Goal: Navigation & Orientation: Find specific page/section

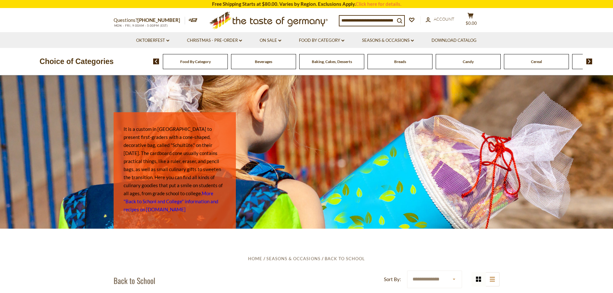
click at [318, 61] on span "Baking, Cakes, Desserts" at bounding box center [332, 61] width 40 height 5
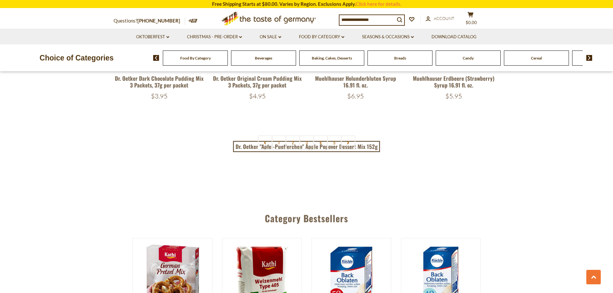
scroll to position [1577, 0]
click at [289, 141] on link "2" at bounding box center [293, 143] width 14 height 14
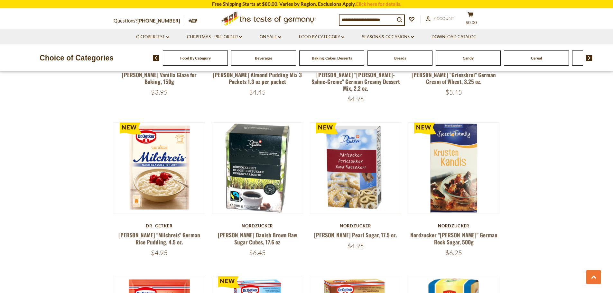
scroll to position [657, 0]
